Goal: Check status: Check status

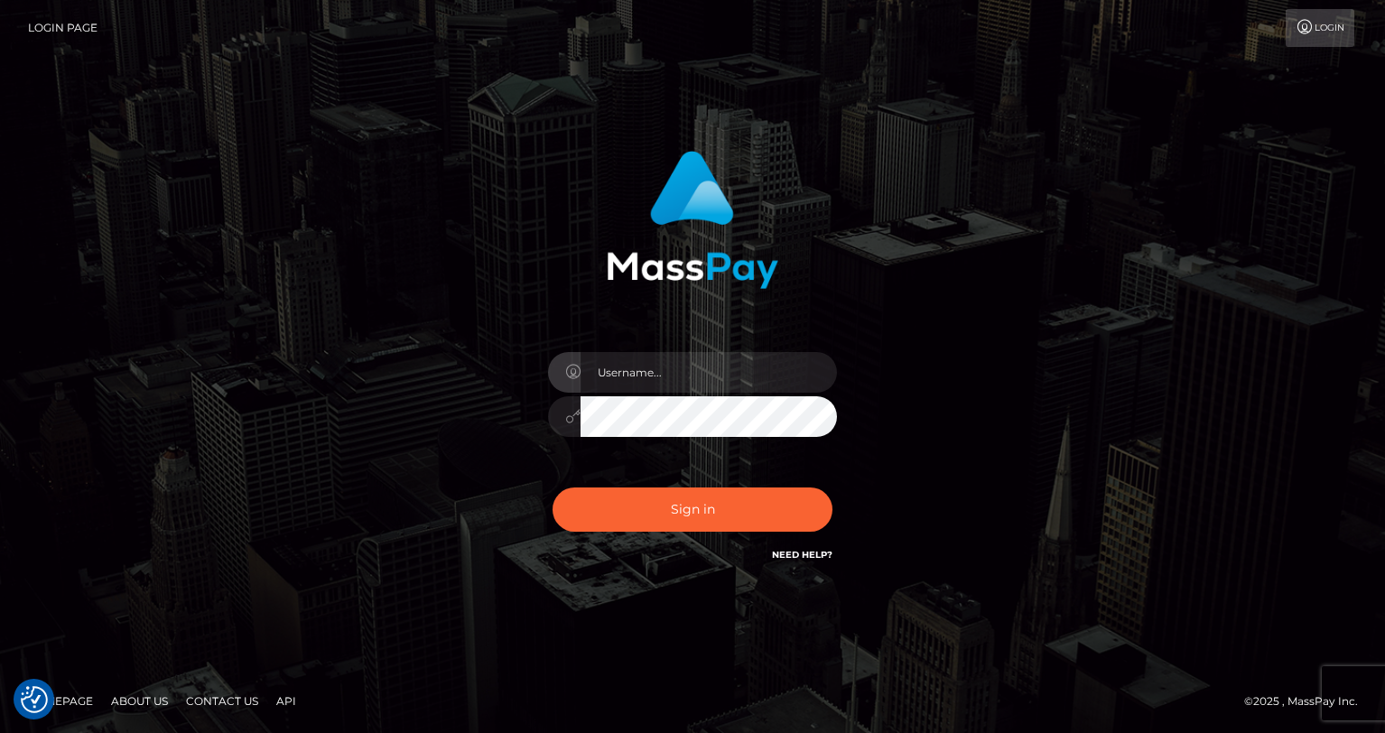
click at [666, 379] on input "text" at bounding box center [709, 372] width 256 height 41
type input "oli.fanvue"
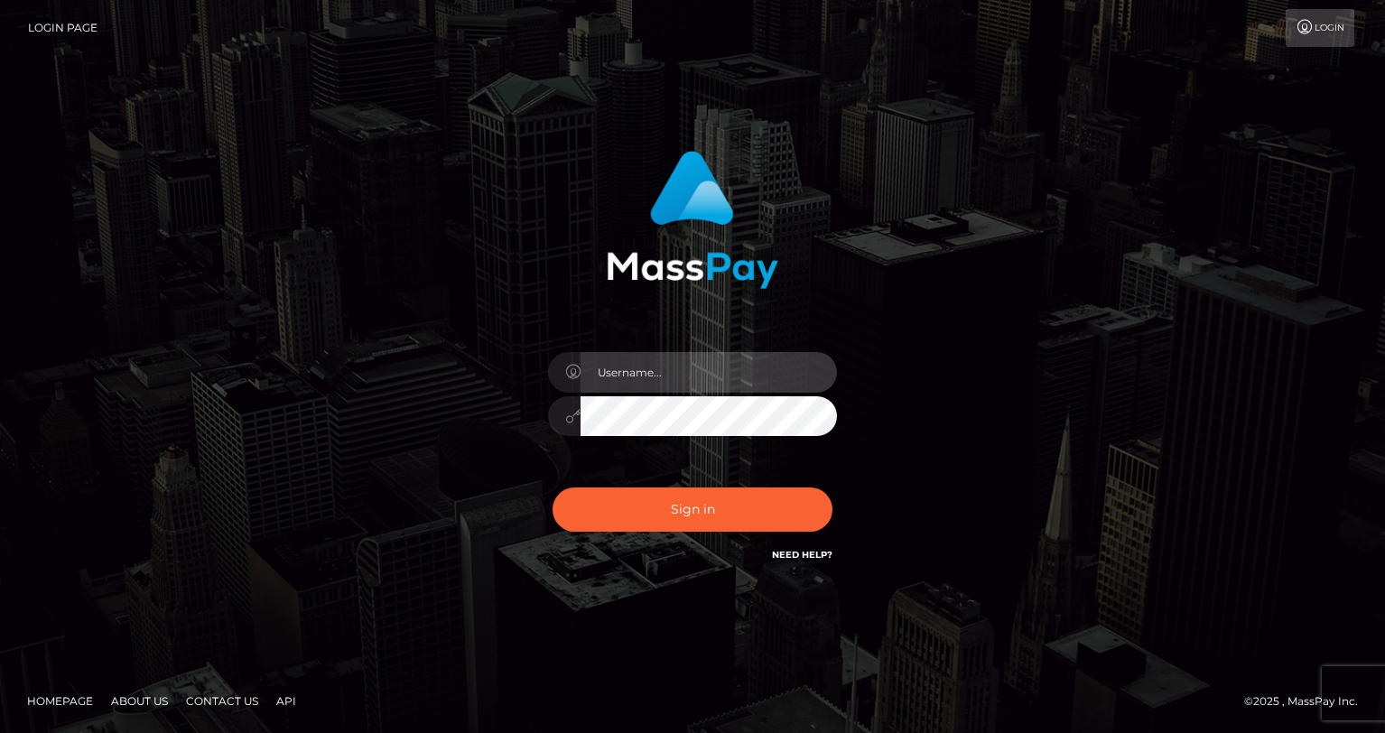
click at [705, 362] on input "text" at bounding box center [709, 372] width 256 height 41
type input "oli.fanvue"
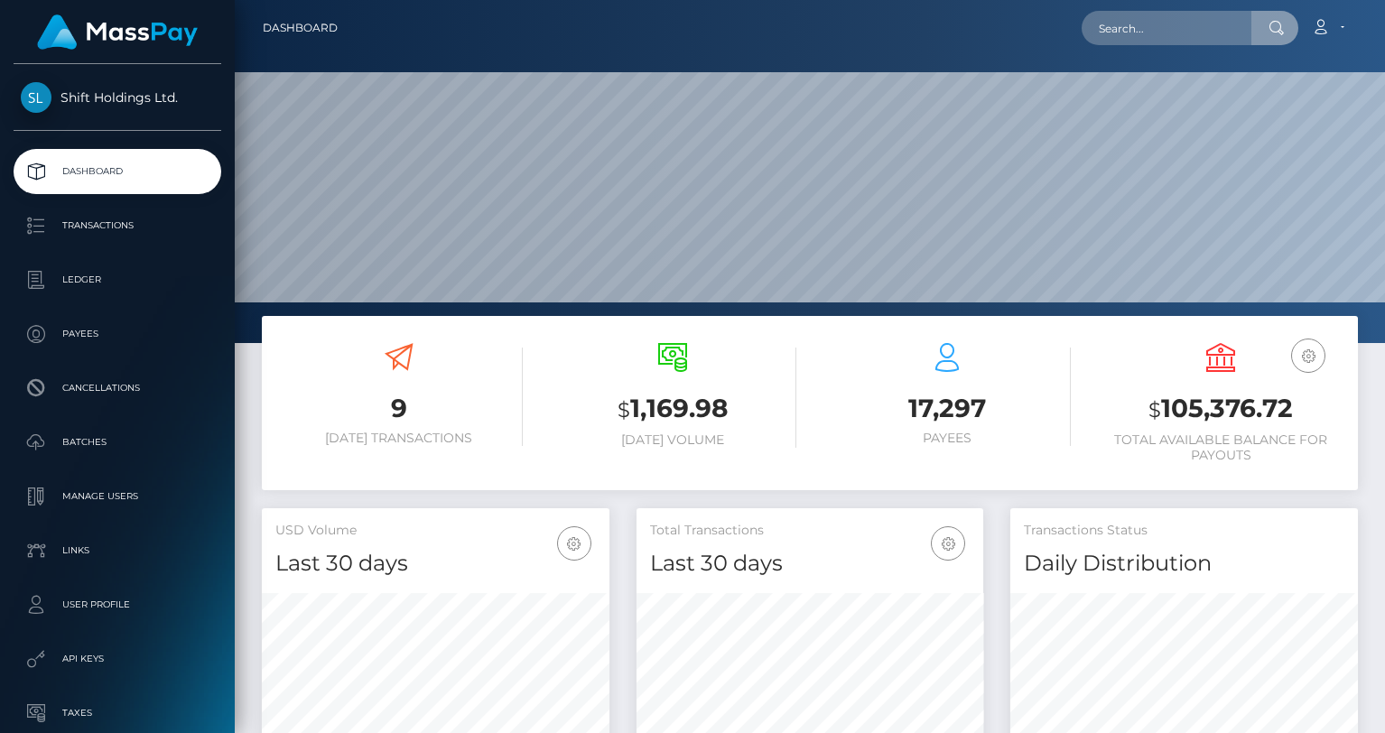
scroll to position [320, 348]
type input "FVW-20250804-336"
paste input "[EMAIL_ADDRESS][DOMAIN_NAME]"
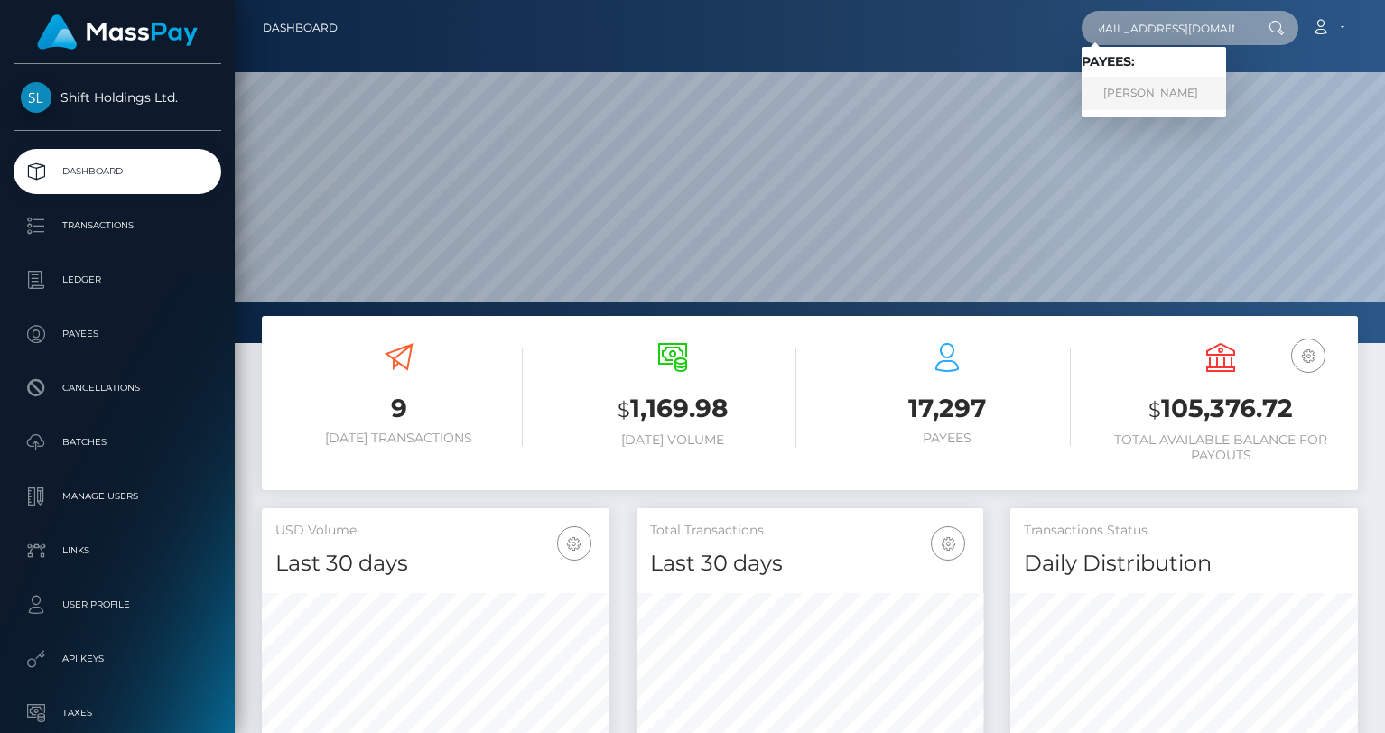
type input "[EMAIL_ADDRESS][DOMAIN_NAME]"
click at [1169, 91] on link "Simon Gass" at bounding box center [1154, 93] width 144 height 33
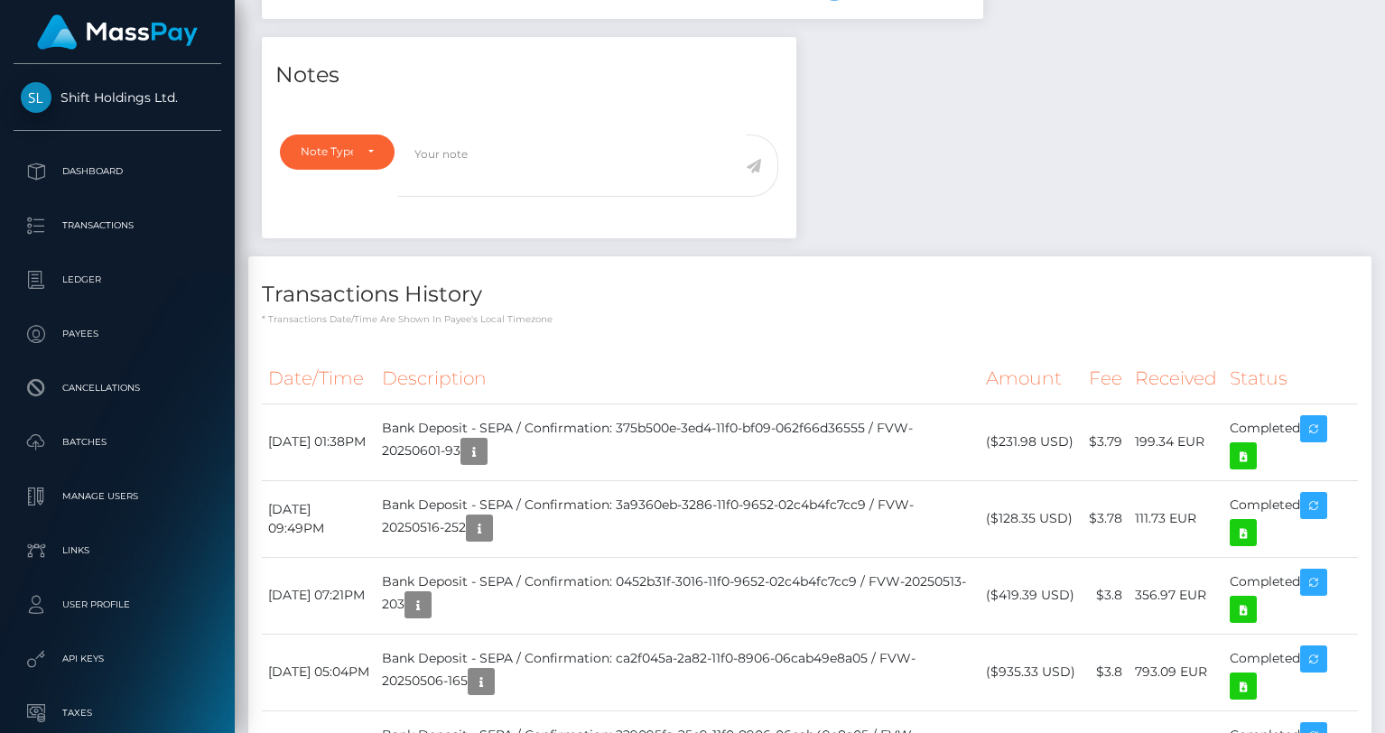
scroll to position [734, 0]
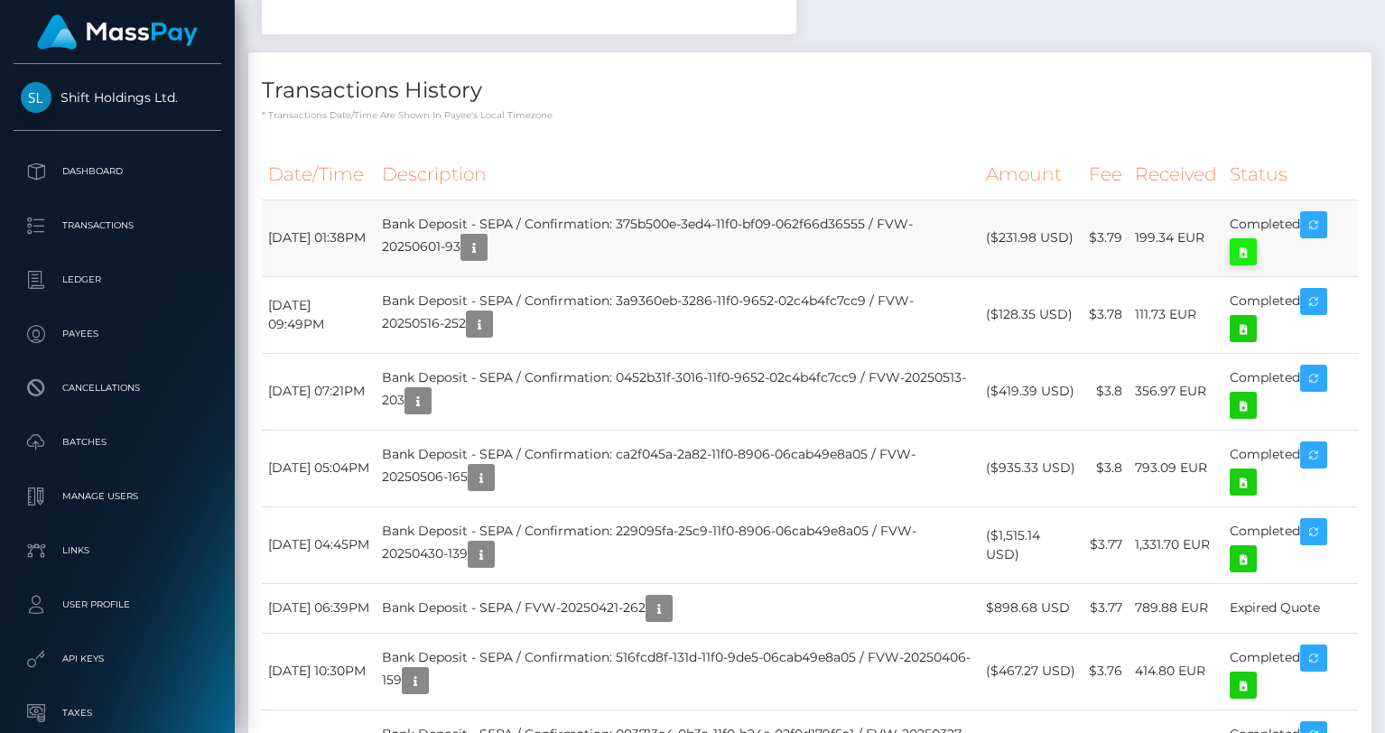
click at [1246, 259] on icon at bounding box center [1244, 252] width 22 height 23
click at [1245, 328] on icon at bounding box center [1244, 329] width 22 height 23
click at [904, 282] on td "Bank Deposit - SEPA / Confirmation: 3a9360eb-3286-11f0-9652-02c4b4fc7cc9 / FVW-…" at bounding box center [678, 314] width 604 height 77
click at [1243, 404] on icon at bounding box center [1244, 406] width 22 height 23
